Goal: Information Seeking & Learning: Understand process/instructions

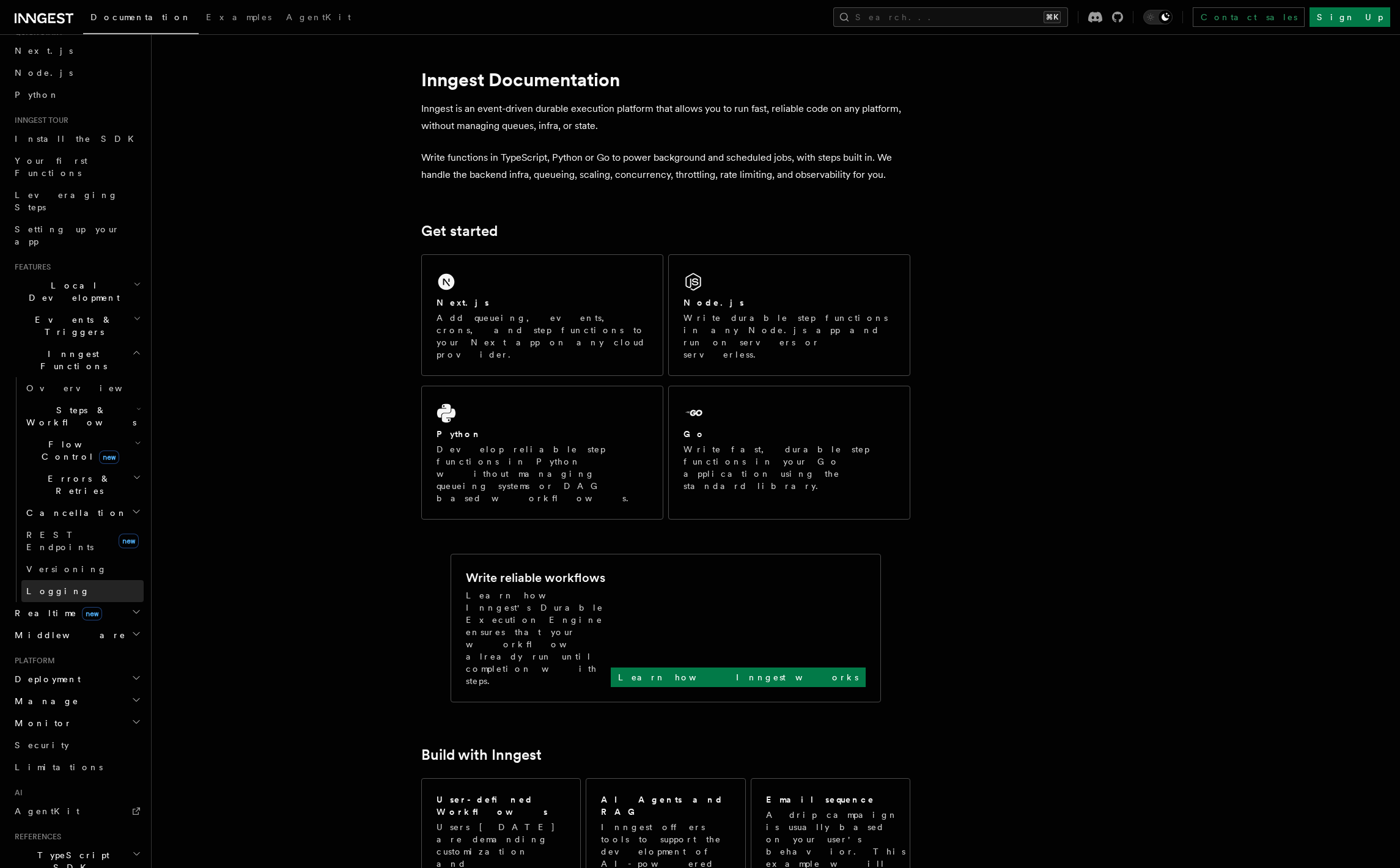
scroll to position [58, 0]
click at [83, 702] on h2 "Monitor" at bounding box center [77, 713] width 134 height 22
click at [77, 680] on h2 "Manage" at bounding box center [77, 691] width 134 height 22
click at [81, 659] on h2 "Deployment" at bounding box center [77, 669] width 134 height 22
click at [74, 463] on span "Errors & Retries" at bounding box center [77, 475] width 111 height 24
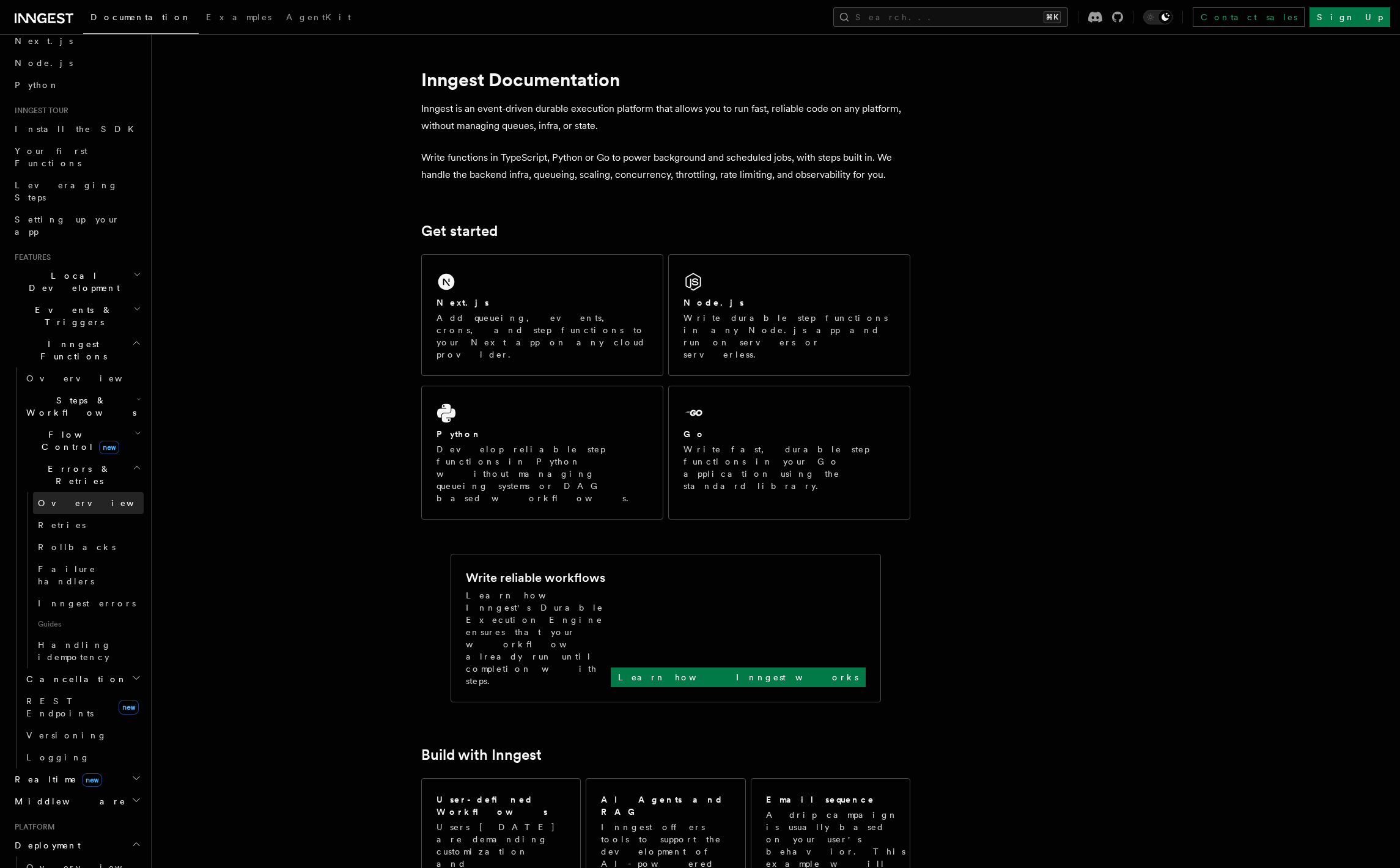
click at [73, 498] on span "Overview" at bounding box center [100, 503] width 126 height 10
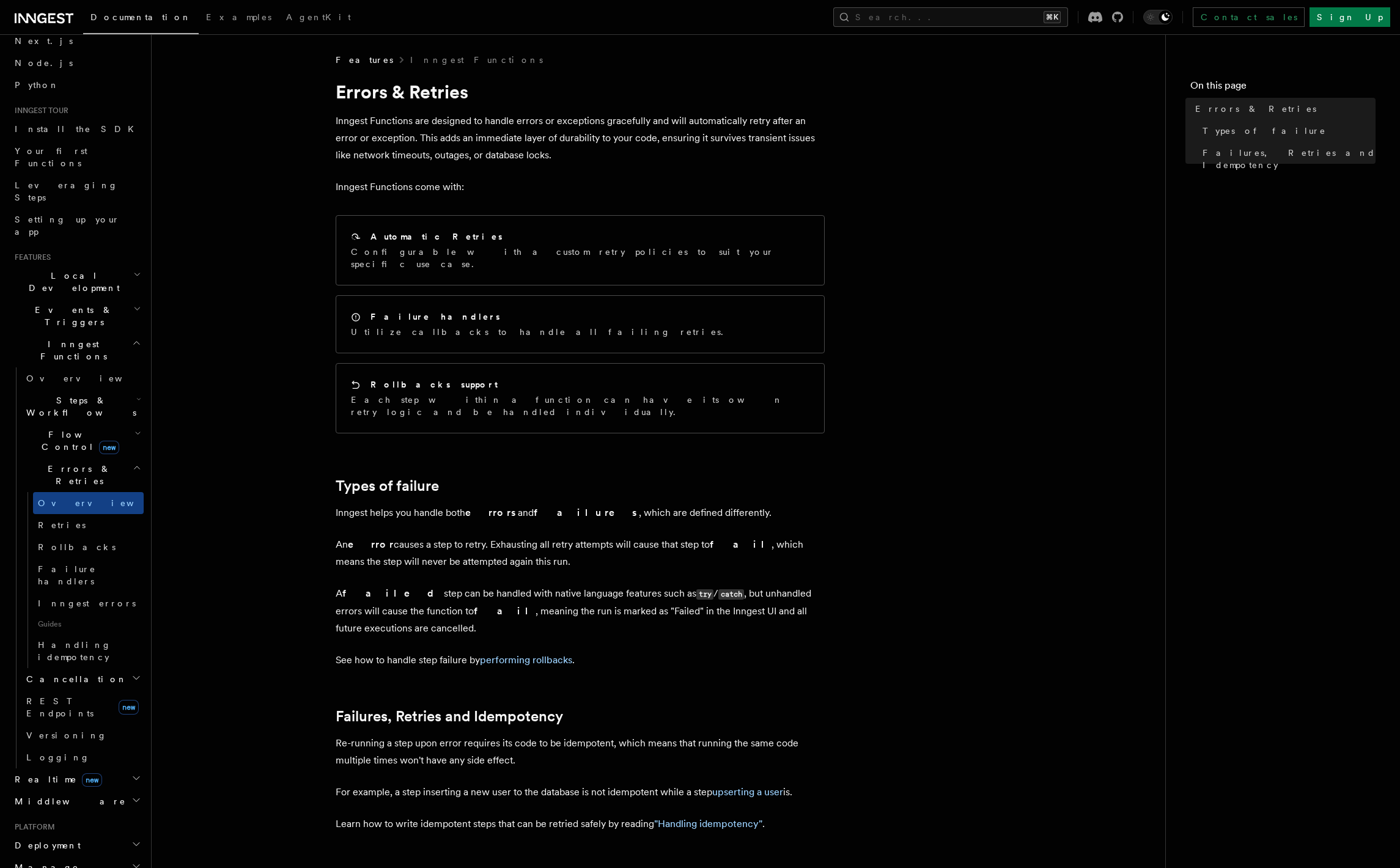
scroll to position [182, 0]
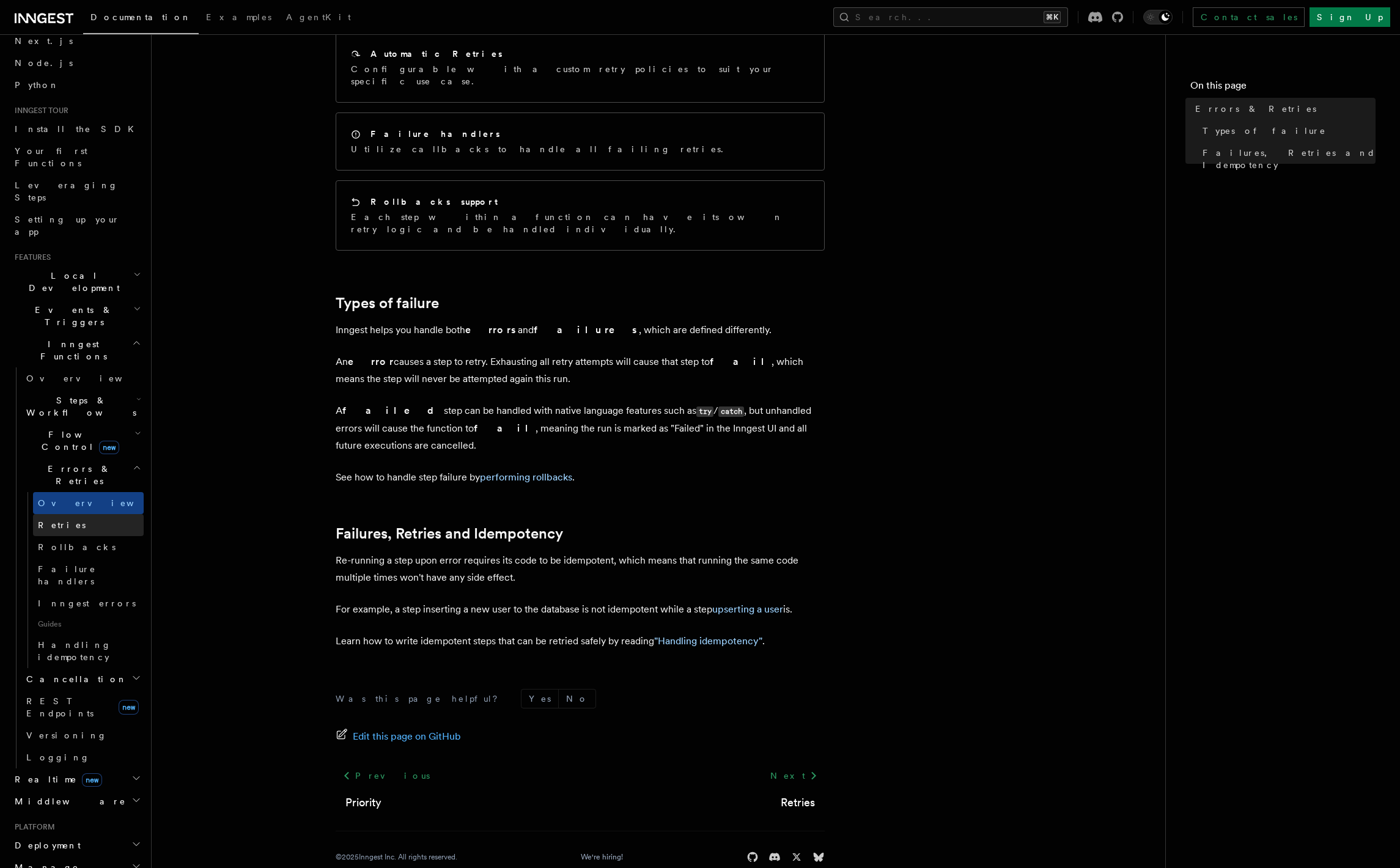
click at [96, 514] on link "Retries" at bounding box center [88, 525] width 110 height 22
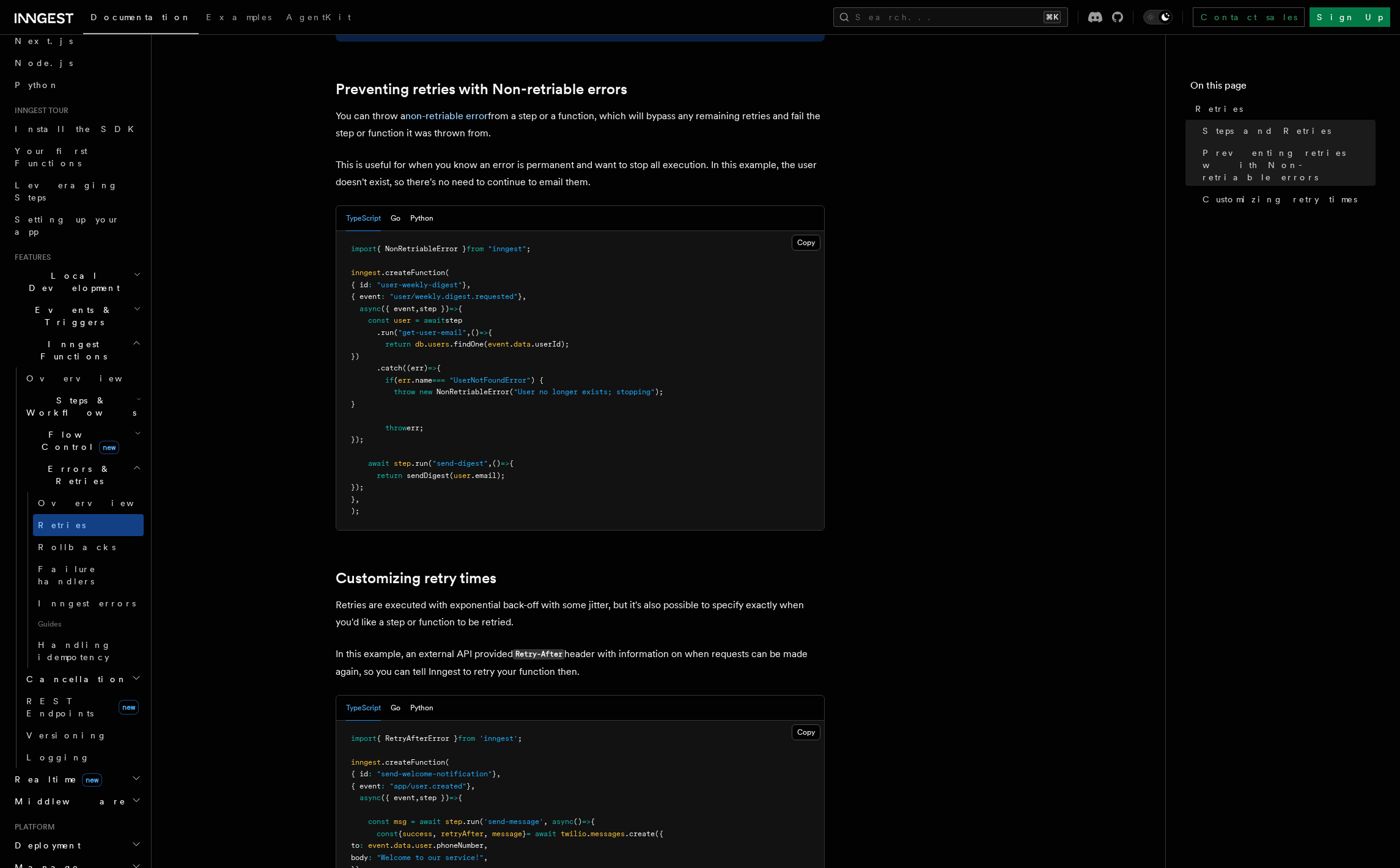
scroll to position [1090, 0]
